Goal: Task Accomplishment & Management: Manage account settings

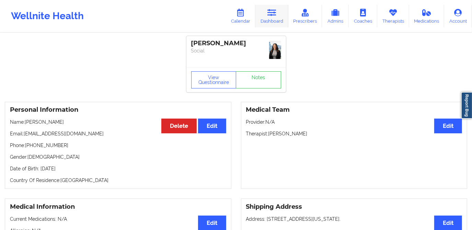
click at [268, 20] on link "Dashboard" at bounding box center [271, 16] width 33 height 23
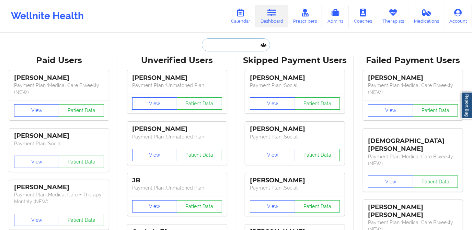
click at [230, 44] on input "text" at bounding box center [236, 44] width 68 height 13
paste input "[PERSON_NAME]"
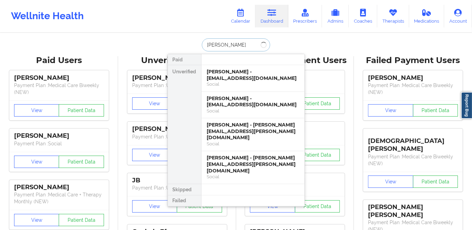
type input "[PERSON_NAME]"
click at [245, 47] on input "[PERSON_NAME]" at bounding box center [236, 44] width 68 height 13
drag, startPoint x: 245, startPoint y: 47, endPoint x: 193, endPoint y: 47, distance: 52.5
click at [193, 47] on div "[PERSON_NAME] Paid Unverified [PERSON_NAME] - [EMAIL_ADDRESS][DOMAIN_NAME] Soci…" at bounding box center [236, 44] width 137 height 13
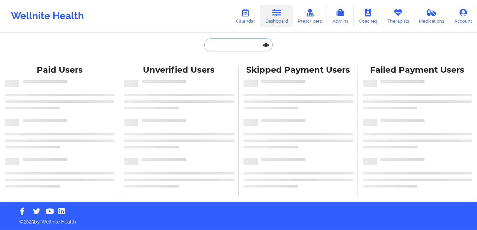
click at [233, 45] on input "text" at bounding box center [238, 44] width 68 height 13
paste input "[PERSON_NAME]"
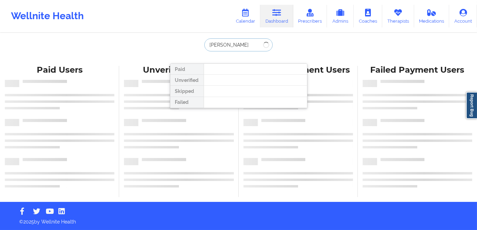
type input "[PERSON_NAME]"
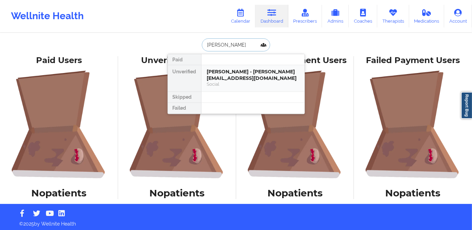
click at [230, 74] on div "Yolanda lanz mendoza - yolandalanz@icloud.com" at bounding box center [253, 75] width 92 height 13
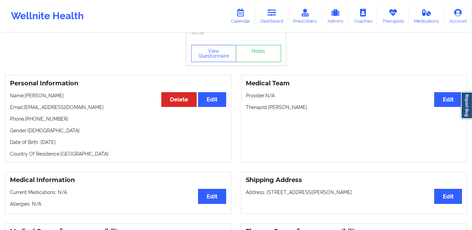
scroll to position [2, 0]
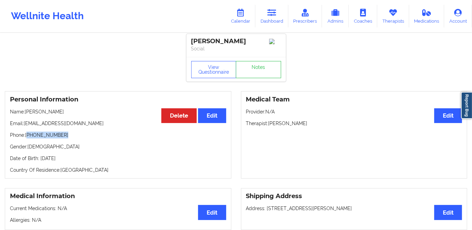
drag, startPoint x: 28, startPoint y: 138, endPoint x: 58, endPoint y: 137, distance: 30.6
click at [58, 137] on p "Phone: +1305-213-3914" at bounding box center [118, 135] width 216 height 7
drag, startPoint x: 59, startPoint y: 137, endPoint x: 89, endPoint y: 125, distance: 31.9
click at [89, 125] on p "Email: yolandalanz@icloud.com" at bounding box center [118, 123] width 216 height 7
copy p "yolandalanz@icloud.com"
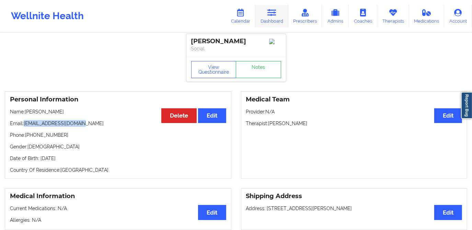
click at [270, 19] on link "Dashboard" at bounding box center [271, 16] width 33 height 23
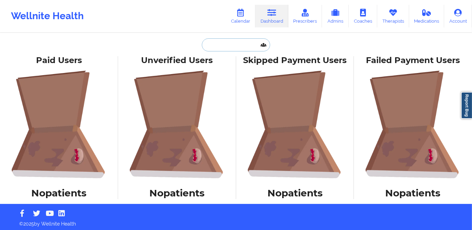
click at [237, 48] on input "text" at bounding box center [236, 44] width 68 height 13
paste input "Matthew Kimick"
type input "Matthew Kimick"
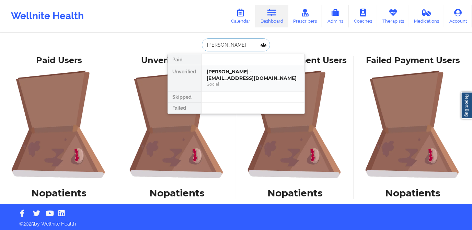
click at [235, 72] on div "Matthew Kimick - mkimick5@gmail.com" at bounding box center [253, 75] width 92 height 13
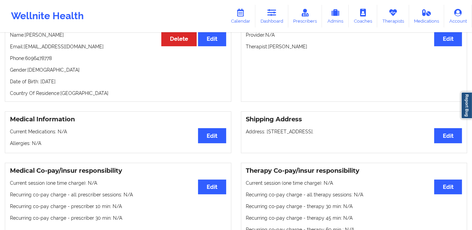
scroll to position [62, 0]
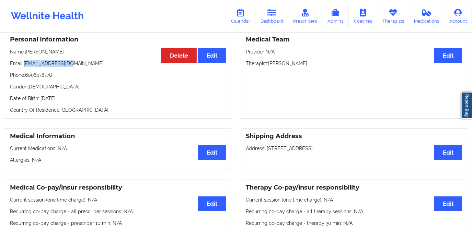
drag, startPoint x: 25, startPoint y: 64, endPoint x: 74, endPoint y: 67, distance: 49.2
click at [74, 67] on p "Email: mkimick5@gmail.com" at bounding box center [118, 63] width 216 height 7
copy p "mkimick5@gmail.com"
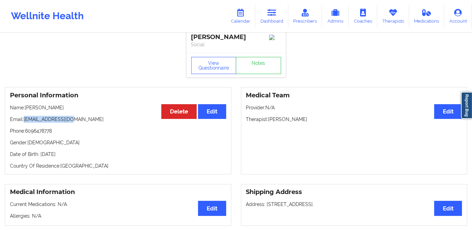
scroll to position [0, 0]
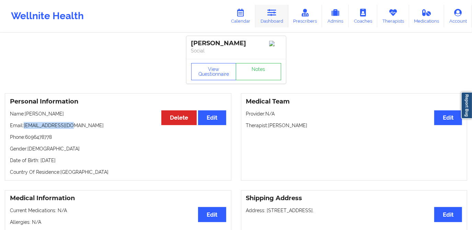
click at [268, 18] on link "Dashboard" at bounding box center [271, 16] width 33 height 23
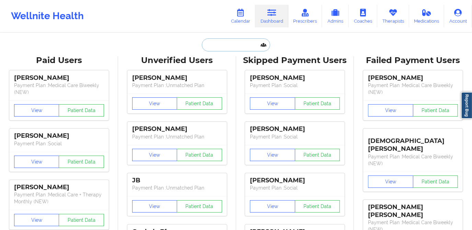
click at [235, 44] on input "text" at bounding box center [236, 44] width 68 height 13
paste input "Mboya Jeffers"
type input "Mboya Jeffers"
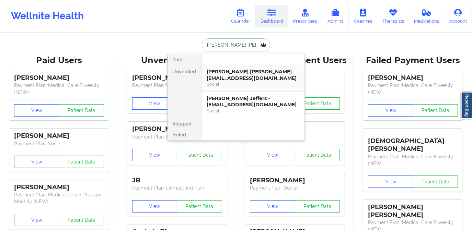
click at [255, 81] on div "Mboya jeffers - mboyajeffers9@gmail.com" at bounding box center [253, 75] width 92 height 13
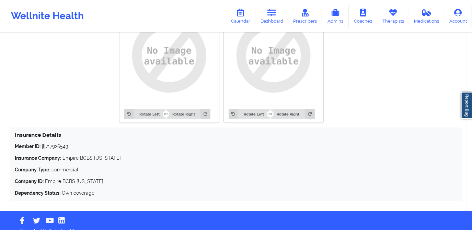
scroll to position [565, 0]
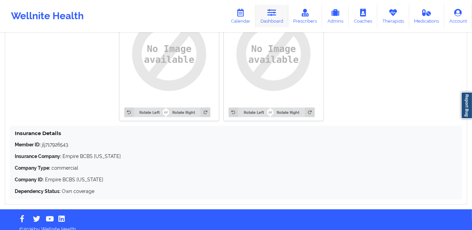
click at [271, 20] on link "Dashboard" at bounding box center [271, 16] width 33 height 23
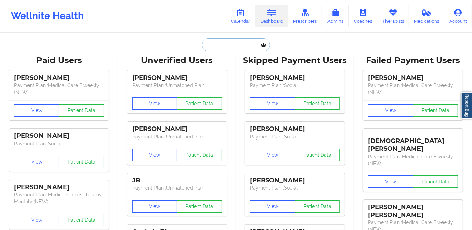
paste input "Mboya Jeffers"
type input "Mboya Jeffers"
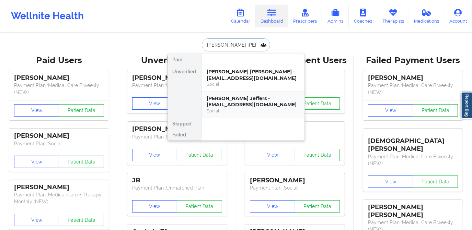
click at [237, 99] on div "Mboya Jeffers - mboya.ny@gmail.com" at bounding box center [253, 101] width 92 height 13
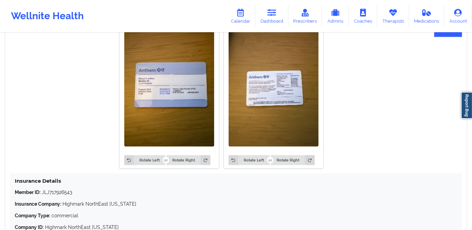
scroll to position [530, 0]
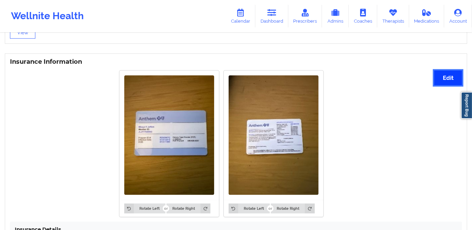
click at [448, 71] on button "Edit" at bounding box center [448, 78] width 28 height 15
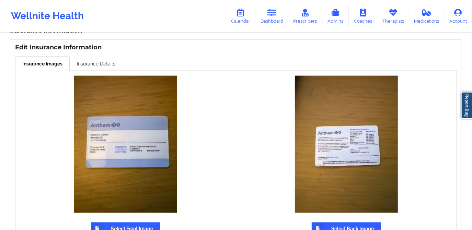
click at [92, 56] on link "Insurance Details" at bounding box center [96, 63] width 53 height 14
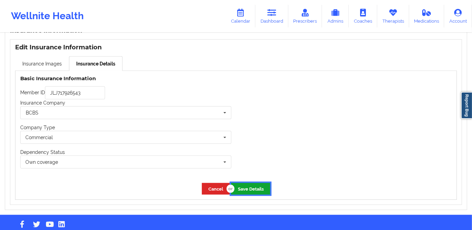
click at [258, 183] on button "Save Details" at bounding box center [250, 188] width 39 height 11
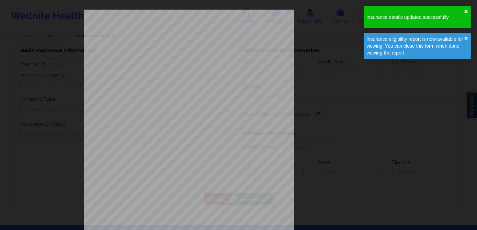
type input "JLJ717926543"
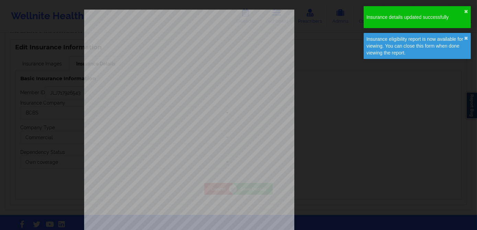
click at [304, 51] on div "ELIGIBILITY INQUIRY REPORT 9/17/2025 QUERY CRITERIA PAYER : DOS : Batch : PROVI…" at bounding box center [238, 146] width 309 height 272
click at [468, 9] on div "Insurance details updated successfully ✖︎" at bounding box center [417, 17] width 107 height 22
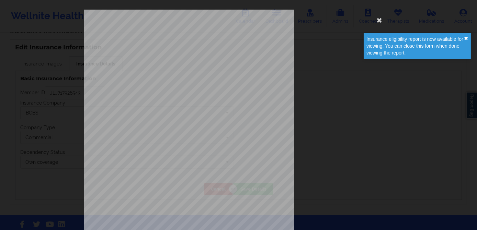
click at [466, 37] on button "✖︎" at bounding box center [466, 38] width 4 height 5
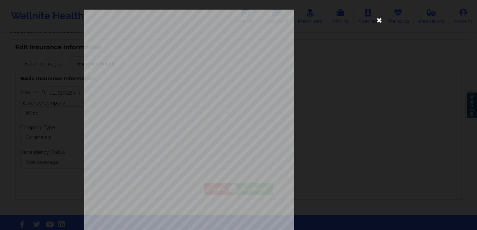
click at [376, 21] on icon at bounding box center [379, 19] width 11 height 11
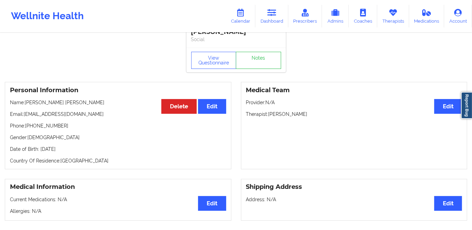
scroll to position [0, 0]
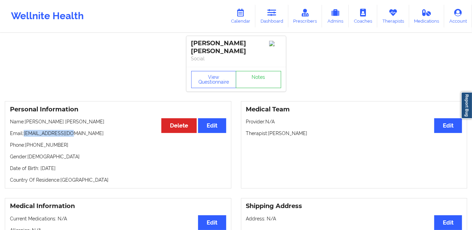
drag, startPoint x: 24, startPoint y: 127, endPoint x: 76, endPoint y: 127, distance: 51.8
click at [76, 130] on p "Email: mboya.ny@gmail.com" at bounding box center [118, 133] width 216 height 7
copy p "mboya.ny@gmail.com"
click at [270, 27] on link "Dashboard" at bounding box center [271, 16] width 33 height 23
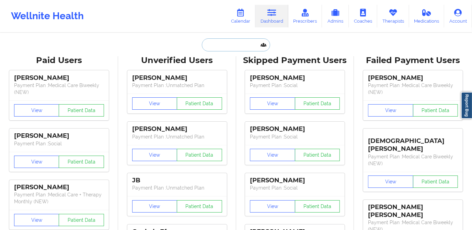
click at [225, 49] on input "text" at bounding box center [236, 44] width 68 height 13
paste input "mboya.ny@gmail.com"
type input "mboya.ny@gmail.com"
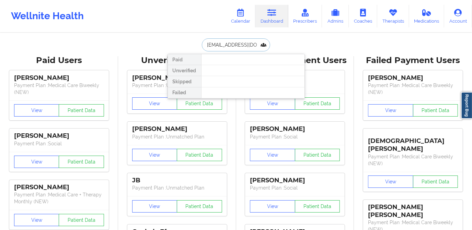
drag, startPoint x: 257, startPoint y: 45, endPoint x: 197, endPoint y: 45, distance: 60.1
click at [197, 45] on div "mboya.ny@gmail.com Paid Unverified Skipped Failed" at bounding box center [236, 44] width 137 height 13
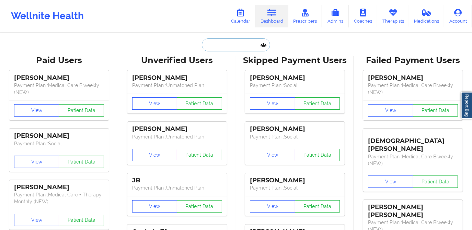
paste input "Mboya Jeffers"
type input "Mboya Jeffers"
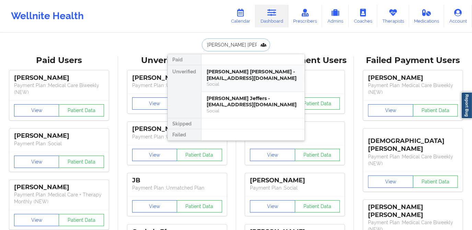
click at [254, 84] on div "Social" at bounding box center [253, 84] width 92 height 6
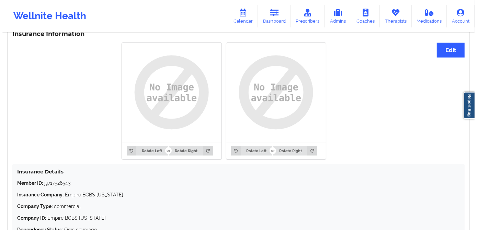
scroll to position [503, 0]
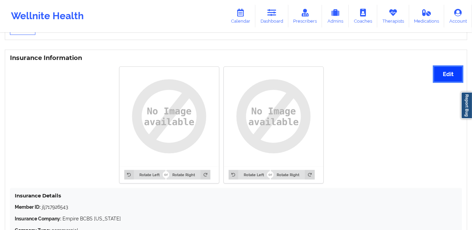
click at [446, 67] on button "Edit" at bounding box center [448, 74] width 28 height 15
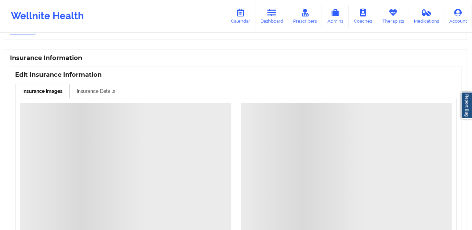
click at [95, 84] on link "Insurance Details" at bounding box center [96, 91] width 53 height 14
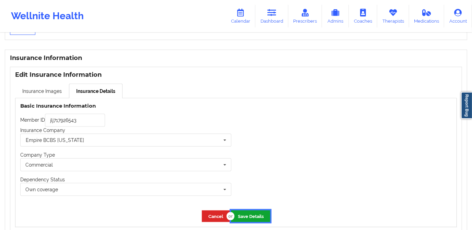
click at [252, 211] on button "Save Details" at bounding box center [250, 216] width 39 height 11
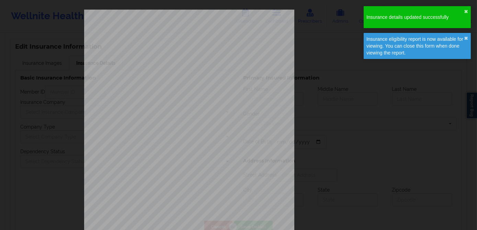
type input "jlj717926543"
